Goal: Book appointment/travel/reservation

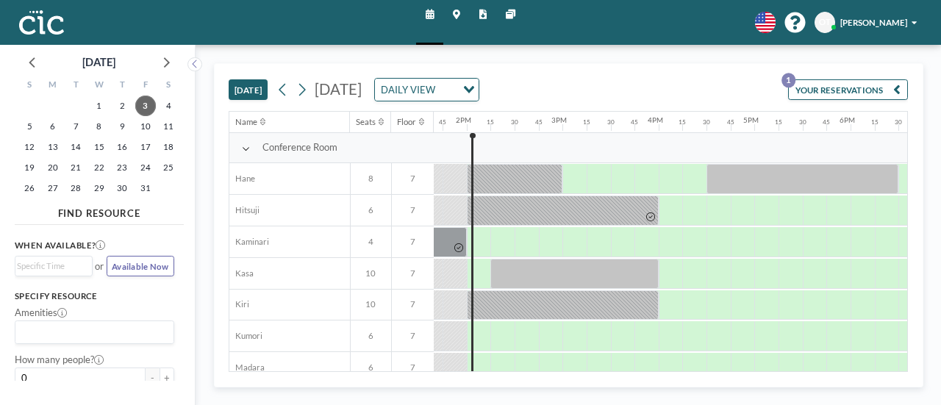
scroll to position [0, 1314]
click at [303, 85] on icon at bounding box center [301, 90] width 11 height 18
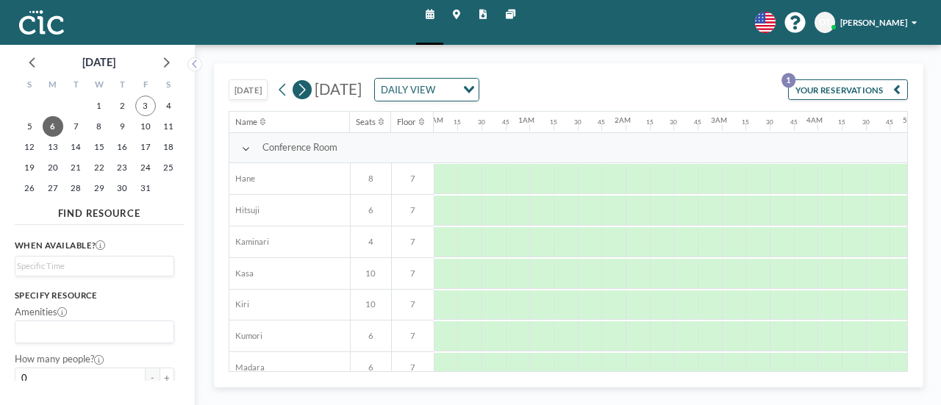
click at [303, 85] on icon at bounding box center [301, 90] width 11 height 18
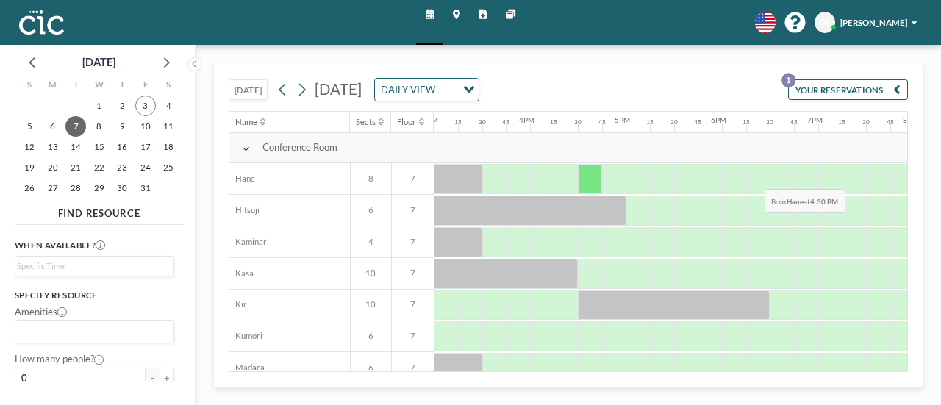
scroll to position [0, 1442]
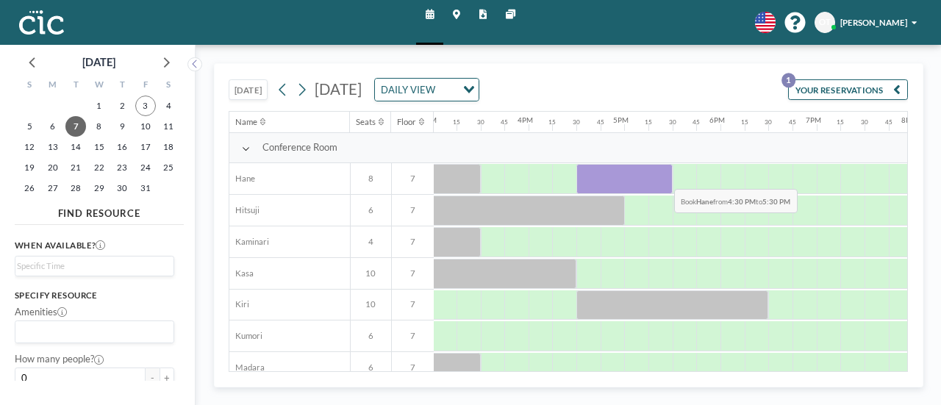
drag, startPoint x: 584, startPoint y: 173, endPoint x: 662, endPoint y: 176, distance: 78.0
click at [662, 176] on div at bounding box center [624, 179] width 96 height 30
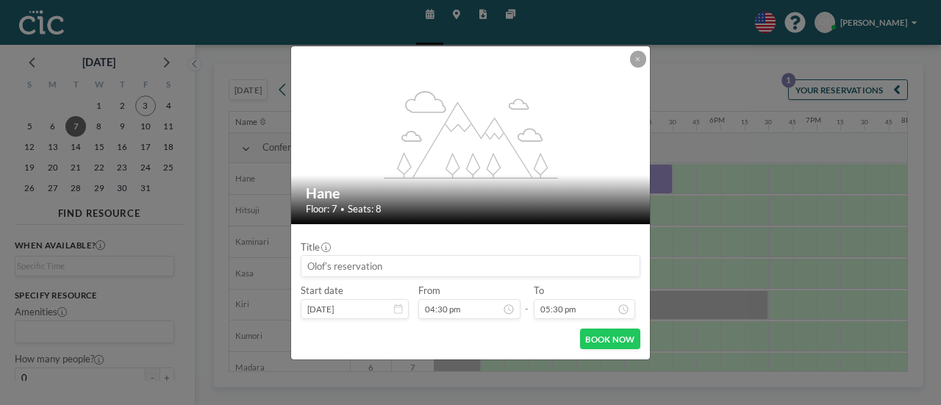
click at [523, 260] on input at bounding box center [470, 266] width 338 height 21
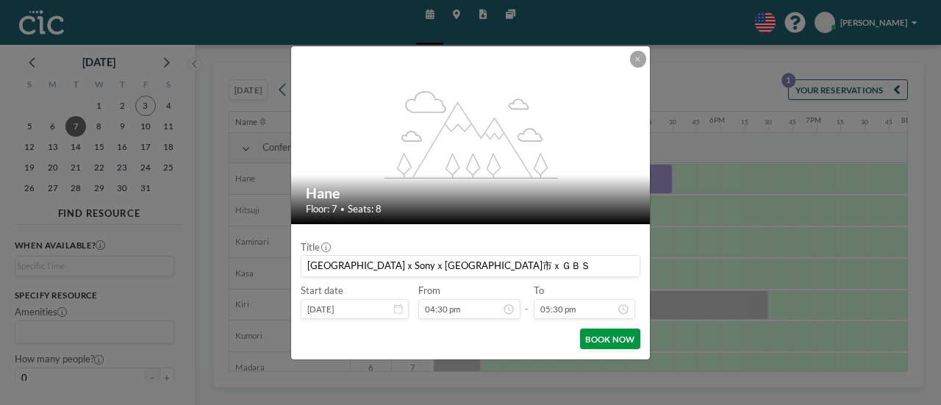
type input "[GEOGRAPHIC_DATA]ｘSonyｘ[GEOGRAPHIC_DATA]市ｘＧＢＳ"
click at [624, 337] on button "BOOK NOW" at bounding box center [610, 339] width 60 height 21
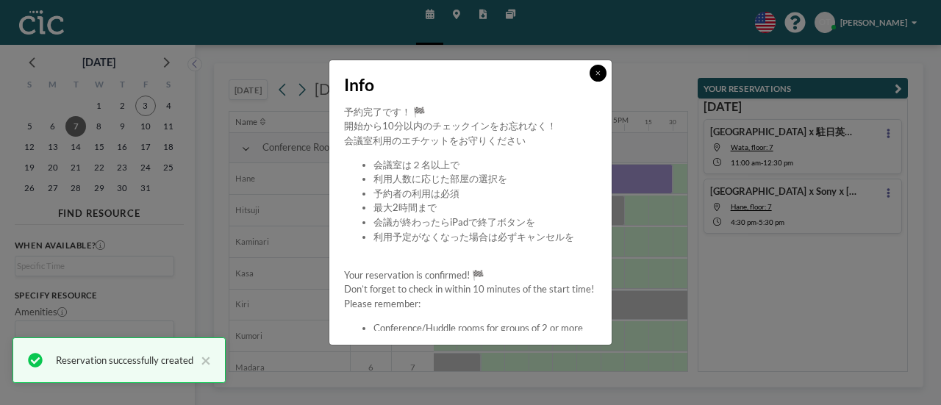
click at [600, 76] on icon at bounding box center [597, 73] width 5 height 7
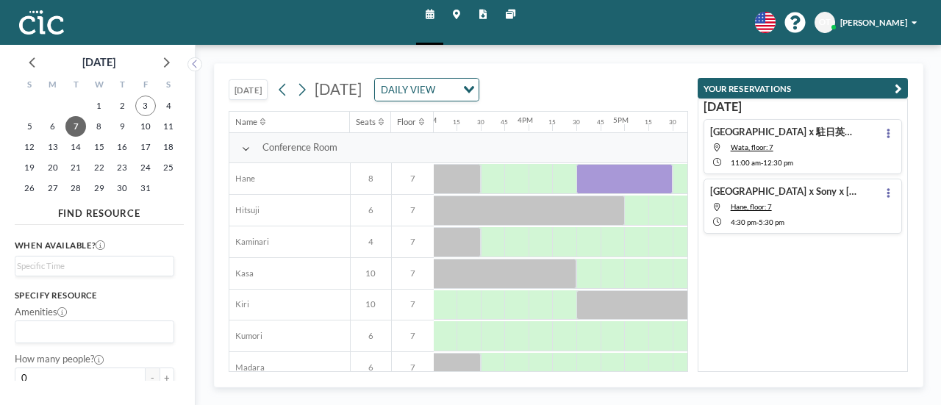
click at [760, 191] on h4 "[GEOGRAPHIC_DATA]ｘSonyｘ[GEOGRAPHIC_DATA]市ｘＧＢＳ" at bounding box center [785, 191] width 150 height 12
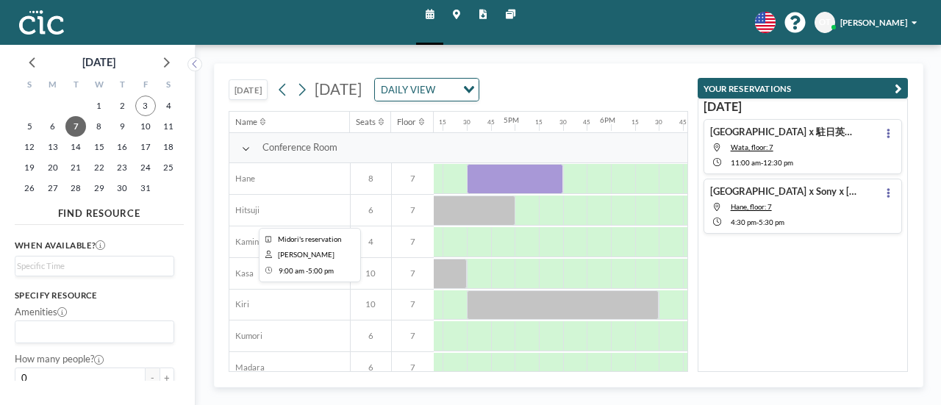
scroll to position [0, 1553]
